Goal: Navigation & Orientation: Find specific page/section

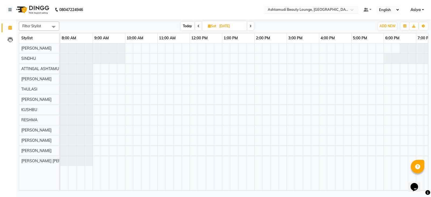
click at [345, 8] on input "text" at bounding box center [306, 10] width 78 height 5
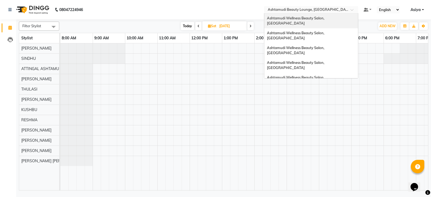
click at [330, 22] on div "Ashtamudi Wellness Beauty Salon, [GEOGRAPHIC_DATA]" at bounding box center [311, 20] width 94 height 15
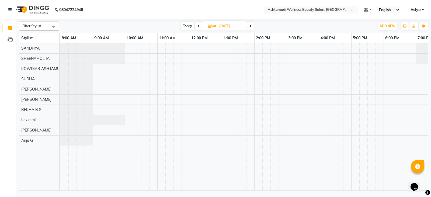
click at [192, 27] on span "Today" at bounding box center [187, 26] width 13 height 8
type input "[DATE]"
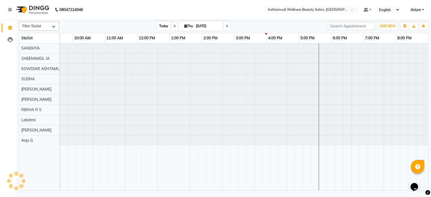
scroll to position [0, 53]
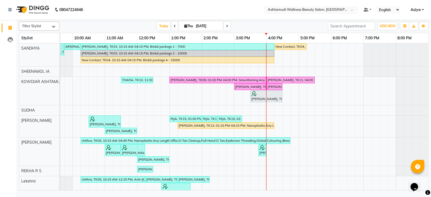
click at [325, 9] on input "text" at bounding box center [306, 10] width 78 height 5
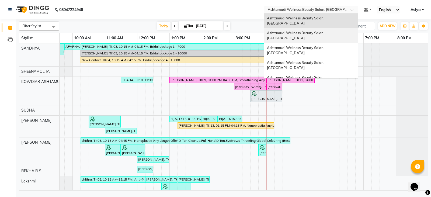
click at [323, 30] on div "Ashtamudi Wellness Beauty Salon, [GEOGRAPHIC_DATA]" at bounding box center [311, 35] width 94 height 15
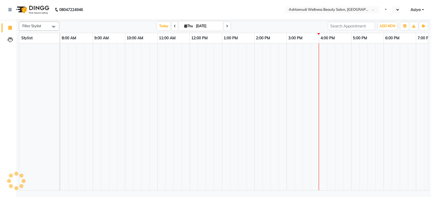
select select "en"
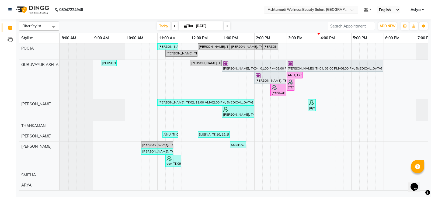
click at [339, 9] on input "text" at bounding box center [306, 10] width 78 height 5
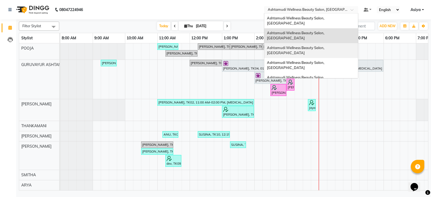
click at [339, 43] on div "Ashtamudi Wellness Beauty Salon, [GEOGRAPHIC_DATA]" at bounding box center [311, 50] width 94 height 15
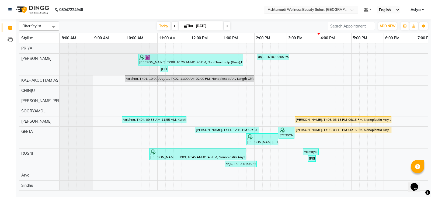
click at [334, 7] on div "× Ashtamudi Wellness Beauty Salon, Kazakoottam" at bounding box center [308, 9] width 81 height 5
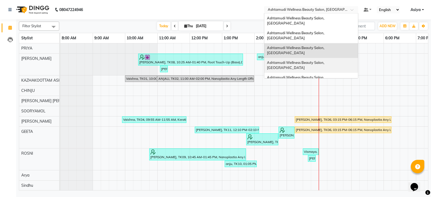
click at [325, 60] on span "Ashtamudi Wellness Beauty Salon, [GEOGRAPHIC_DATA]" at bounding box center [296, 65] width 58 height 10
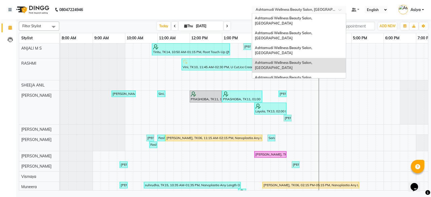
click at [339, 12] on span at bounding box center [341, 11] width 7 height 5
click at [313, 75] on span "Ashtamudi Wellness Beauty Salon, [GEOGRAPHIC_DATA]" at bounding box center [284, 80] width 58 height 10
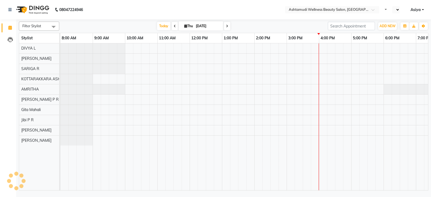
select select "en"
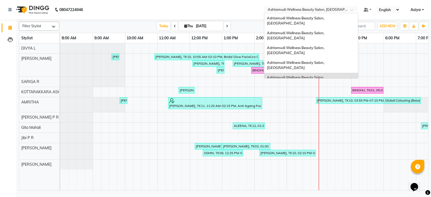
click at [353, 9] on span at bounding box center [353, 11] width 7 height 5
click at [342, 99] on span "Ashtamudi Wellness Beauty Salon, Trivandrum" at bounding box center [305, 101] width 77 height 4
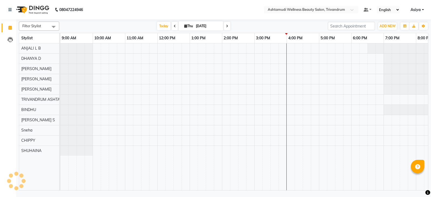
select select "en"
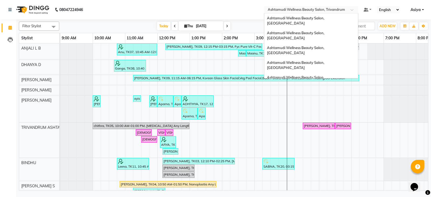
click at [343, 12] on input "text" at bounding box center [306, 10] width 78 height 5
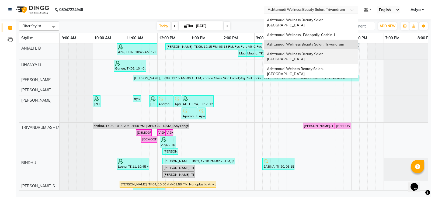
click at [339, 49] on div "Ashtamudi Wellness Beauty Salon, [GEOGRAPHIC_DATA]" at bounding box center [311, 56] width 94 height 15
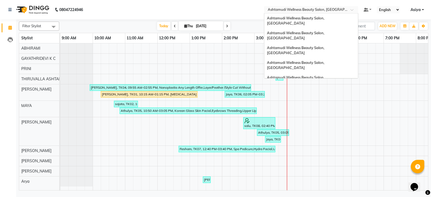
click at [319, 9] on input "text" at bounding box center [306, 10] width 78 height 5
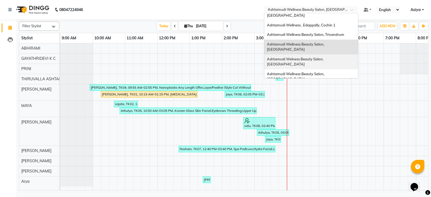
click at [319, 54] on div "Ashtamudi Welness Beauty Salon, [GEOGRAPHIC_DATA]" at bounding box center [311, 61] width 94 height 15
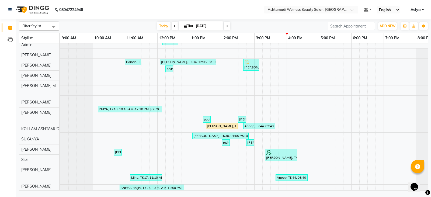
scroll to position [215, 0]
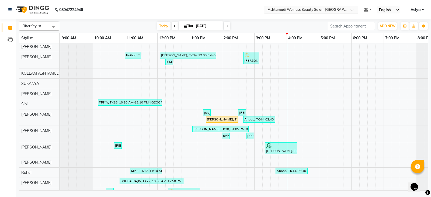
click at [341, 10] on input "text" at bounding box center [306, 10] width 78 height 5
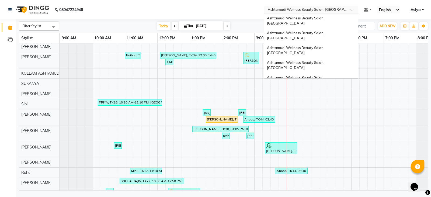
scroll to position [75, 0]
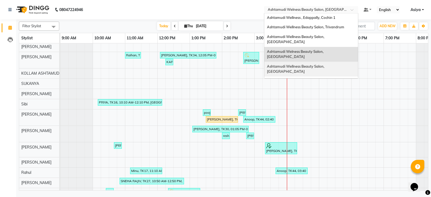
click at [341, 62] on div "Ashtamudi Wellness Beauty Salon, [GEOGRAPHIC_DATA]" at bounding box center [311, 69] width 94 height 15
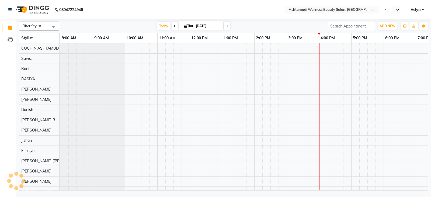
select select "en"
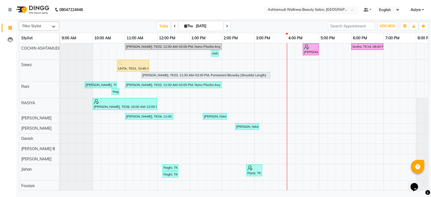
click at [339, 11] on input "text" at bounding box center [306, 10] width 78 height 5
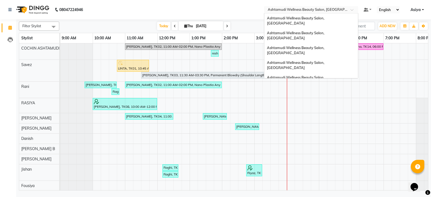
scroll to position [75, 0]
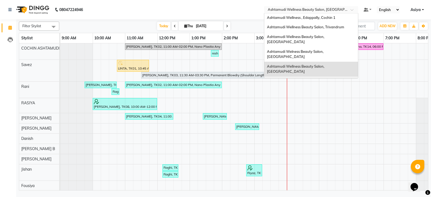
click at [337, 76] on div "Ashtamudi Wellness Beauty Salon, [GEOGRAPHIC_DATA]" at bounding box center [311, 83] width 94 height 15
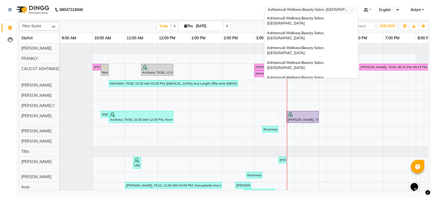
click at [347, 11] on div at bounding box center [311, 10] width 94 height 5
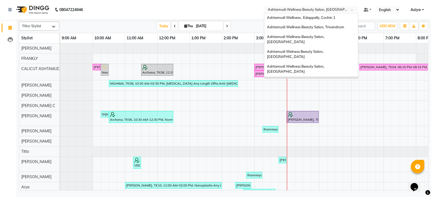
click at [337, 91] on div "Ashtamudi Beauty Lounge, [GEOGRAPHIC_DATA]" at bounding box center [311, 96] width 94 height 10
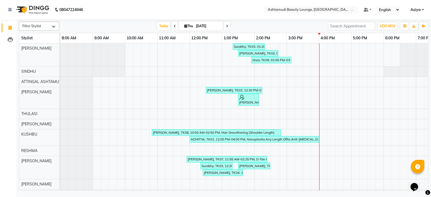
click at [310, 5] on nav "08047224946 Select Location × Ashtamudi Beauty Lounge, Attingal Default Panel M…" at bounding box center [215, 9] width 431 height 19
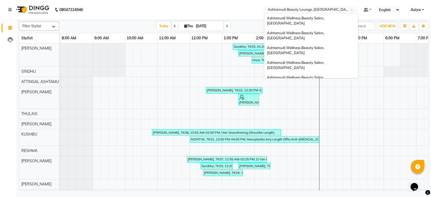
click at [312, 9] on input "text" at bounding box center [306, 10] width 78 height 5
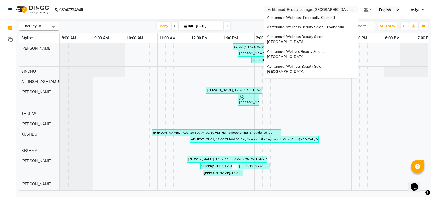
click at [325, 101] on div "Ashtamudi Wellness Beauty Salon, [GEOGRAPHIC_DATA]" at bounding box center [311, 108] width 94 height 15
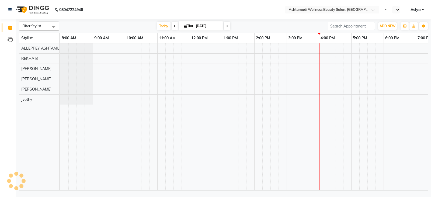
select select "en"
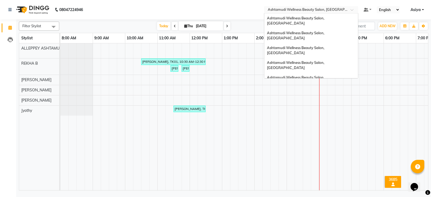
scroll to position [75, 0]
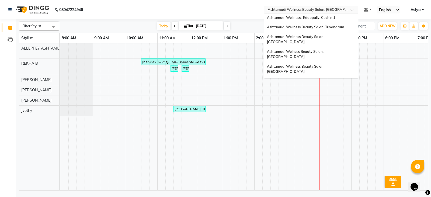
click at [330, 9] on input "text" at bounding box center [306, 10] width 78 height 5
click at [319, 116] on div "Ashtamudi Unisex Salon, Dreams Mall, Dreams Mall Kottiyam" at bounding box center [311, 123] width 94 height 15
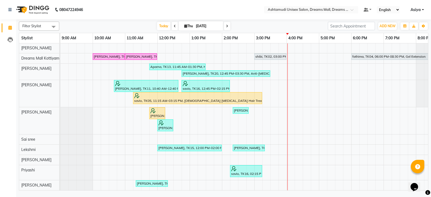
scroll to position [108, 0]
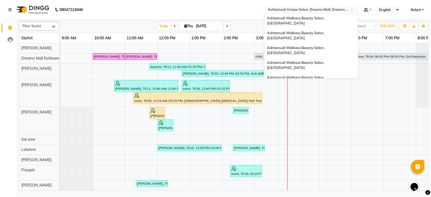
click at [315, 12] on input "text" at bounding box center [306, 10] width 78 height 5
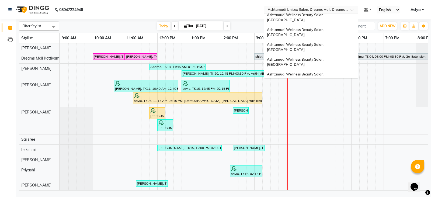
scroll to position [0, 0]
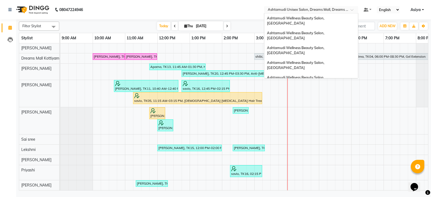
click at [313, 99] on span "Ashtamudi Wellness Beauty Salon, Trivandrum" at bounding box center [305, 101] width 77 height 4
